Goal: Information Seeking & Learning: Understand process/instructions

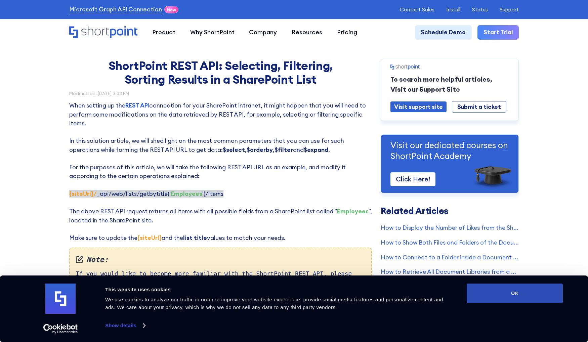
click at [510, 298] on button "OK" at bounding box center [515, 294] width 96 height 20
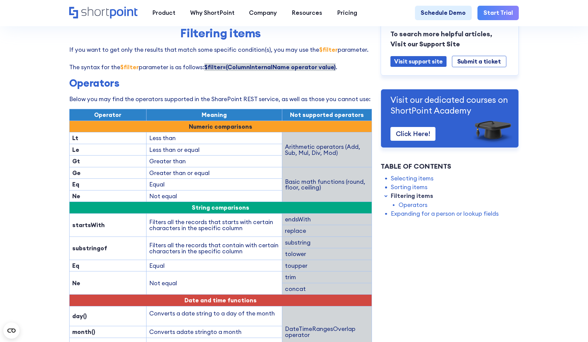
scroll to position [831, 0]
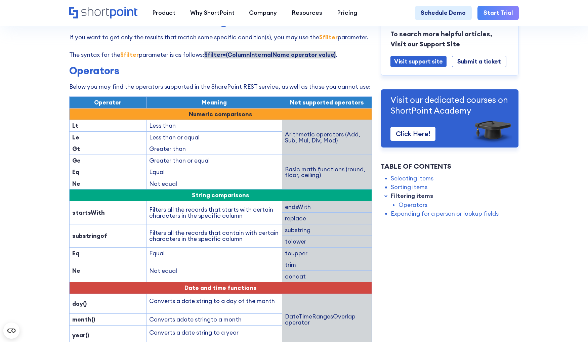
click at [167, 214] on td "Filters all the records that starts with certain characters in the specific col…" at bounding box center [214, 212] width 136 height 23
click at [159, 214] on td "Filters all the records that starts with certain characters in the specific col…" at bounding box center [214, 212] width 136 height 23
click at [90, 211] on strong "startsWith" at bounding box center [88, 213] width 33 height 8
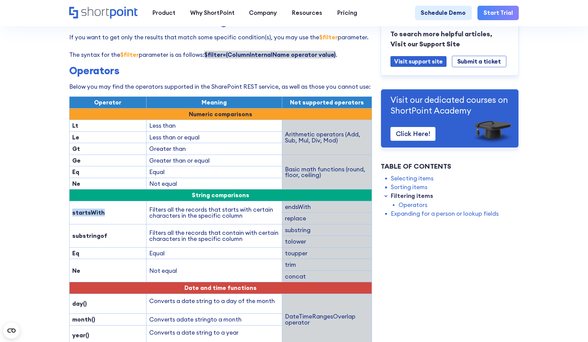
click at [90, 211] on strong "startsWith" at bounding box center [88, 213] width 33 height 8
click at [156, 224] on td "Filters all the records that contain with certain characters in the specific co…" at bounding box center [214, 235] width 136 height 23
click at [162, 235] on td "Filters all the records that contain with certain characters in the specific co…" at bounding box center [214, 235] width 136 height 23
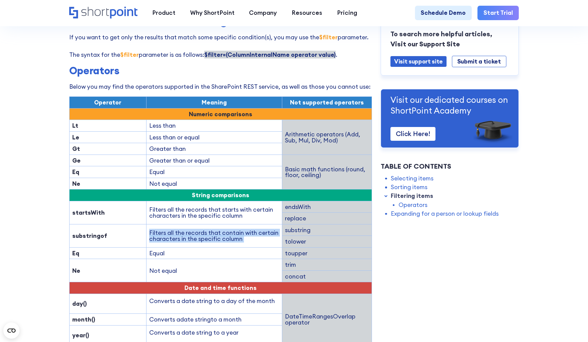
click at [162, 235] on td "Filters all the records that contain with certain characters in the specific co…" at bounding box center [214, 235] width 136 height 23
click at [160, 241] on td "Filters all the records that contain with certain characters in the specific co…" at bounding box center [214, 235] width 136 height 23
click at [96, 236] on strong "substringof" at bounding box center [89, 236] width 35 height 8
copy strong "substringof"
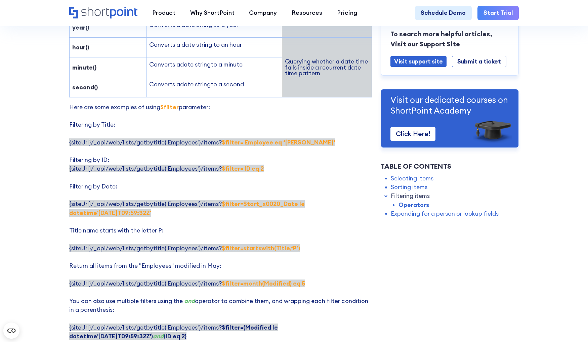
scroll to position [894, 0]
